Goal: Task Accomplishment & Management: Manage account settings

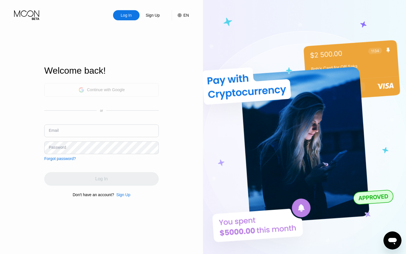
click at [93, 88] on div "Continue with Google" at bounding box center [106, 89] width 38 height 5
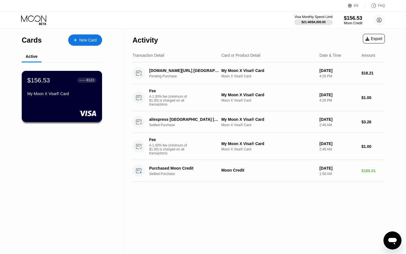
click at [85, 79] on div "● ● ● ● 8123" at bounding box center [87, 80] width 14 height 4
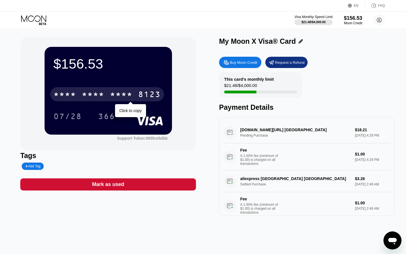
click at [130, 99] on div "* * * *" at bounding box center [121, 95] width 23 height 9
